Goal: Navigation & Orientation: Understand site structure

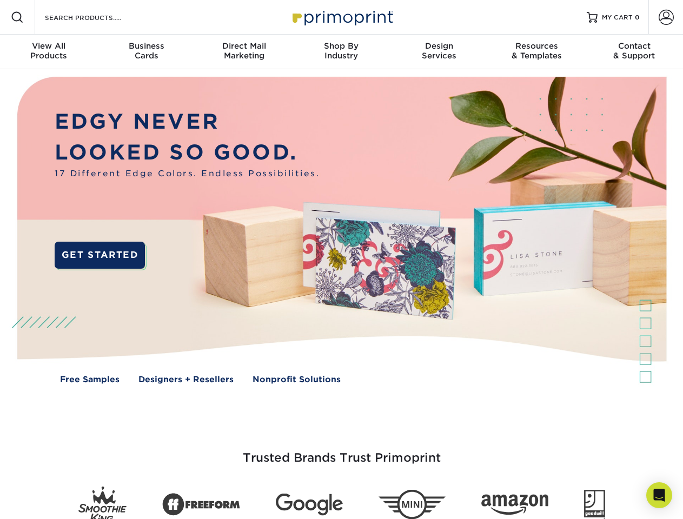
click at [341, 260] on img at bounding box center [341, 238] width 676 height 338
click at [17, 17] on span at bounding box center [17, 17] width 13 height 13
click at [666, 17] on span at bounding box center [666, 17] width 15 height 15
click at [49, 52] on div "View All Products" at bounding box center [48, 50] width 97 height 19
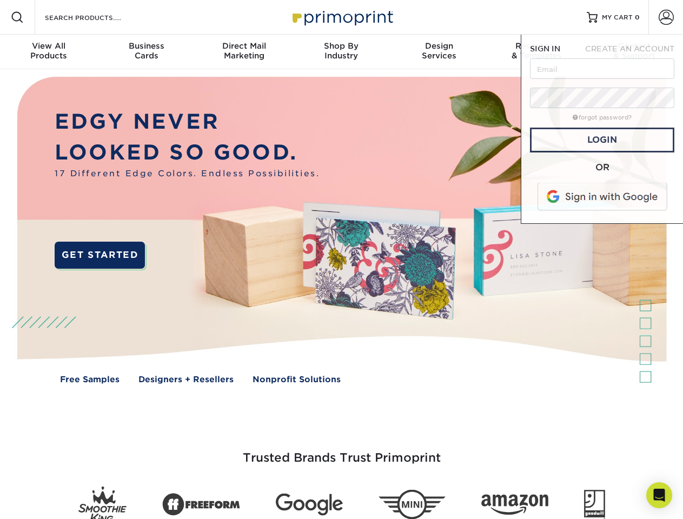
click at [146, 52] on div "Business Cards" at bounding box center [145, 50] width 97 height 19
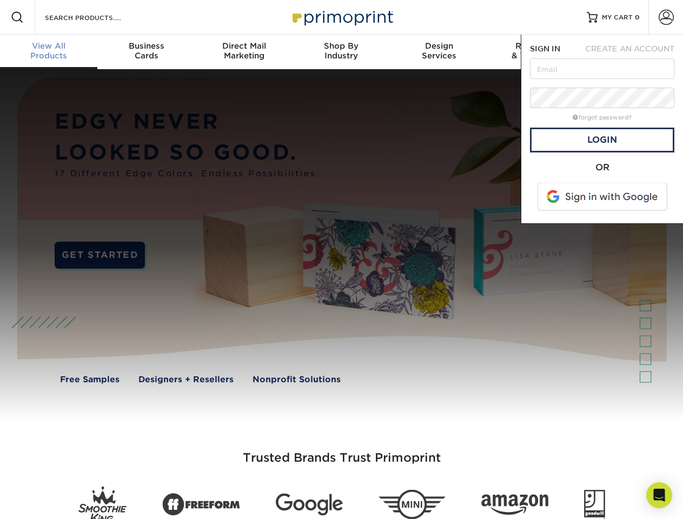
click at [244, 52] on div "Direct Mail Marketing" at bounding box center [243, 50] width 97 height 19
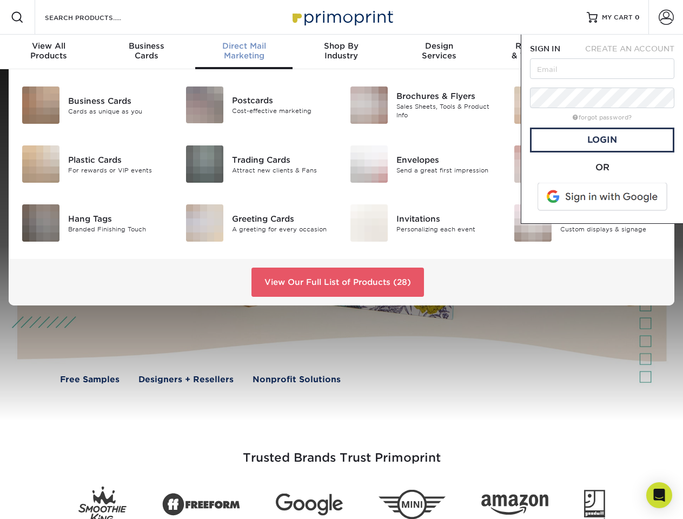
click at [341, 52] on div "Shop By Industry" at bounding box center [341, 50] width 97 height 19
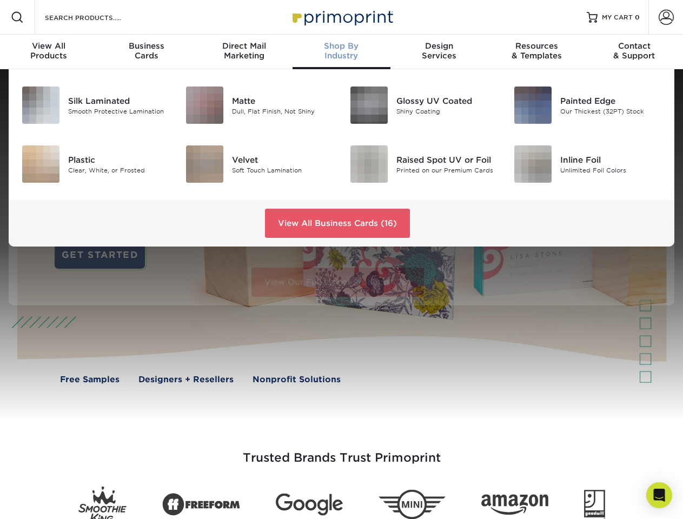
click at [439, 52] on div "Design Services" at bounding box center [439, 50] width 97 height 19
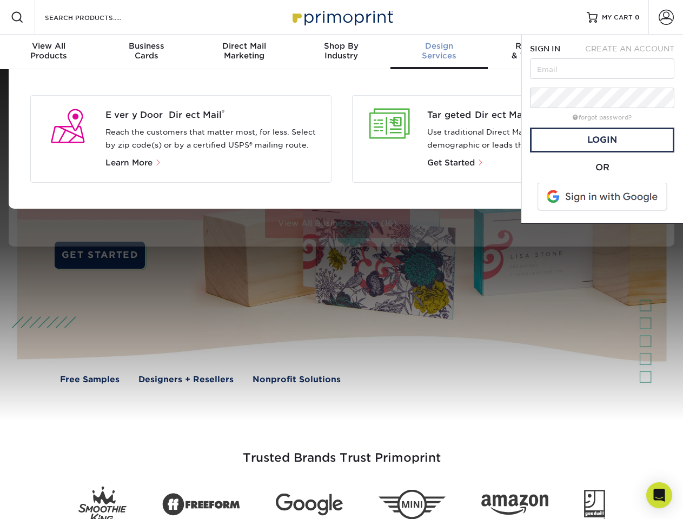
click at [537, 52] on span "SIGN IN" at bounding box center [545, 48] width 30 height 9
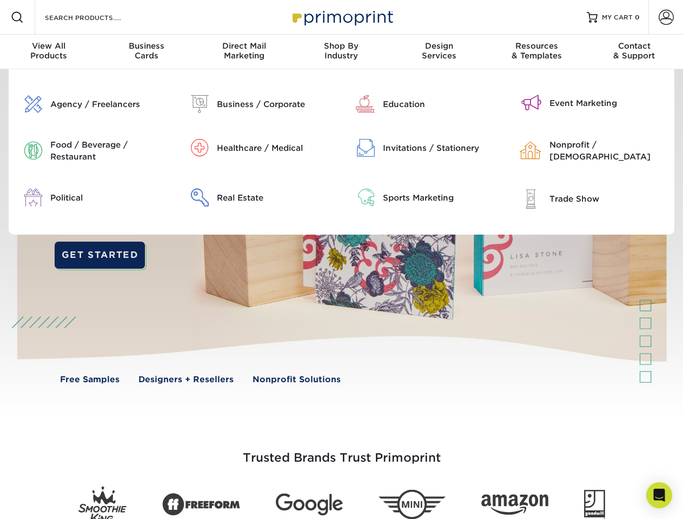
click at [635, 52] on div "Contact & Support" at bounding box center [634, 50] width 97 height 19
